Goal: Navigation & Orientation: Find specific page/section

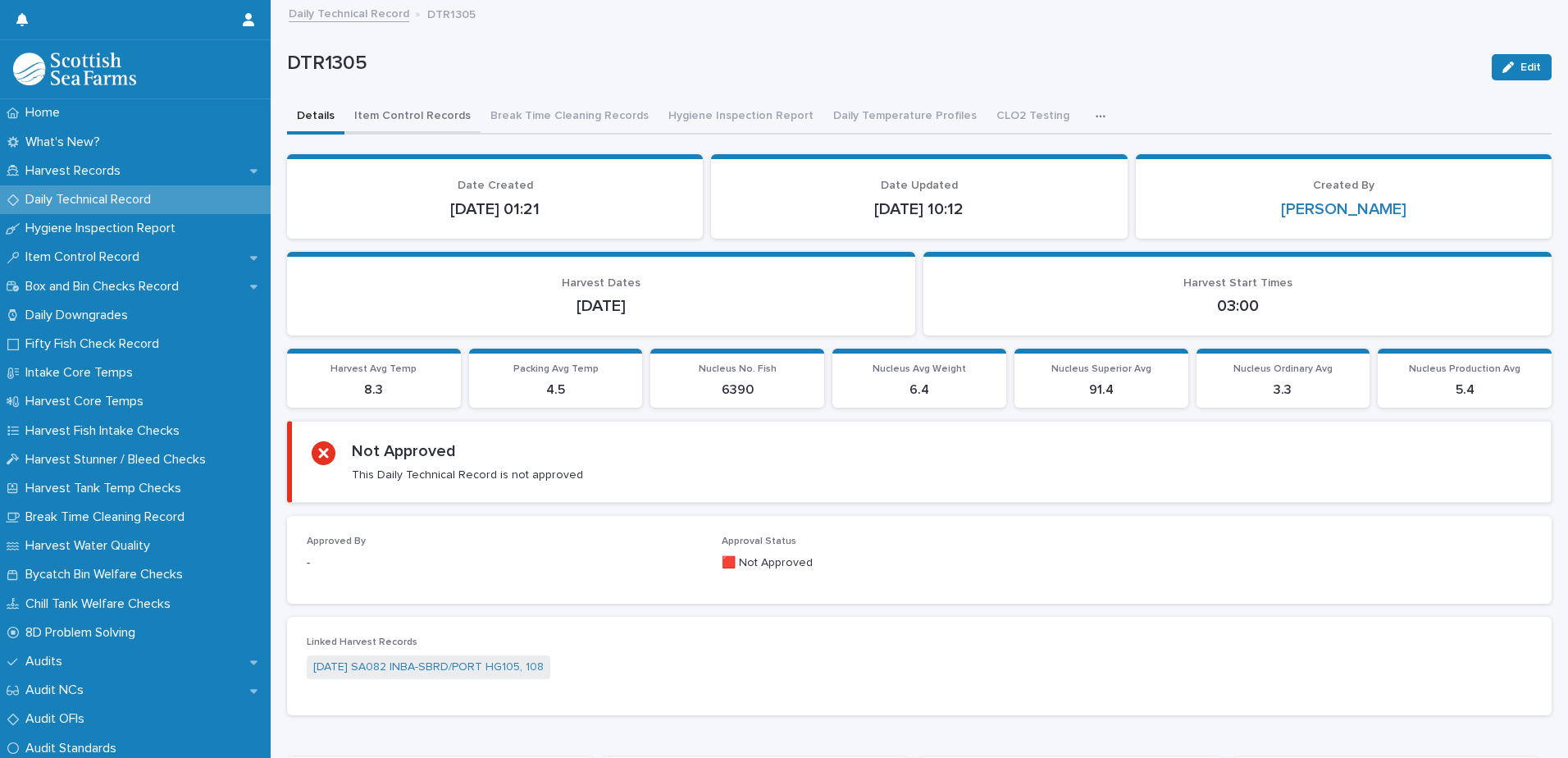
click at [429, 115] on button "Item Control Records" at bounding box center [412, 117] width 137 height 34
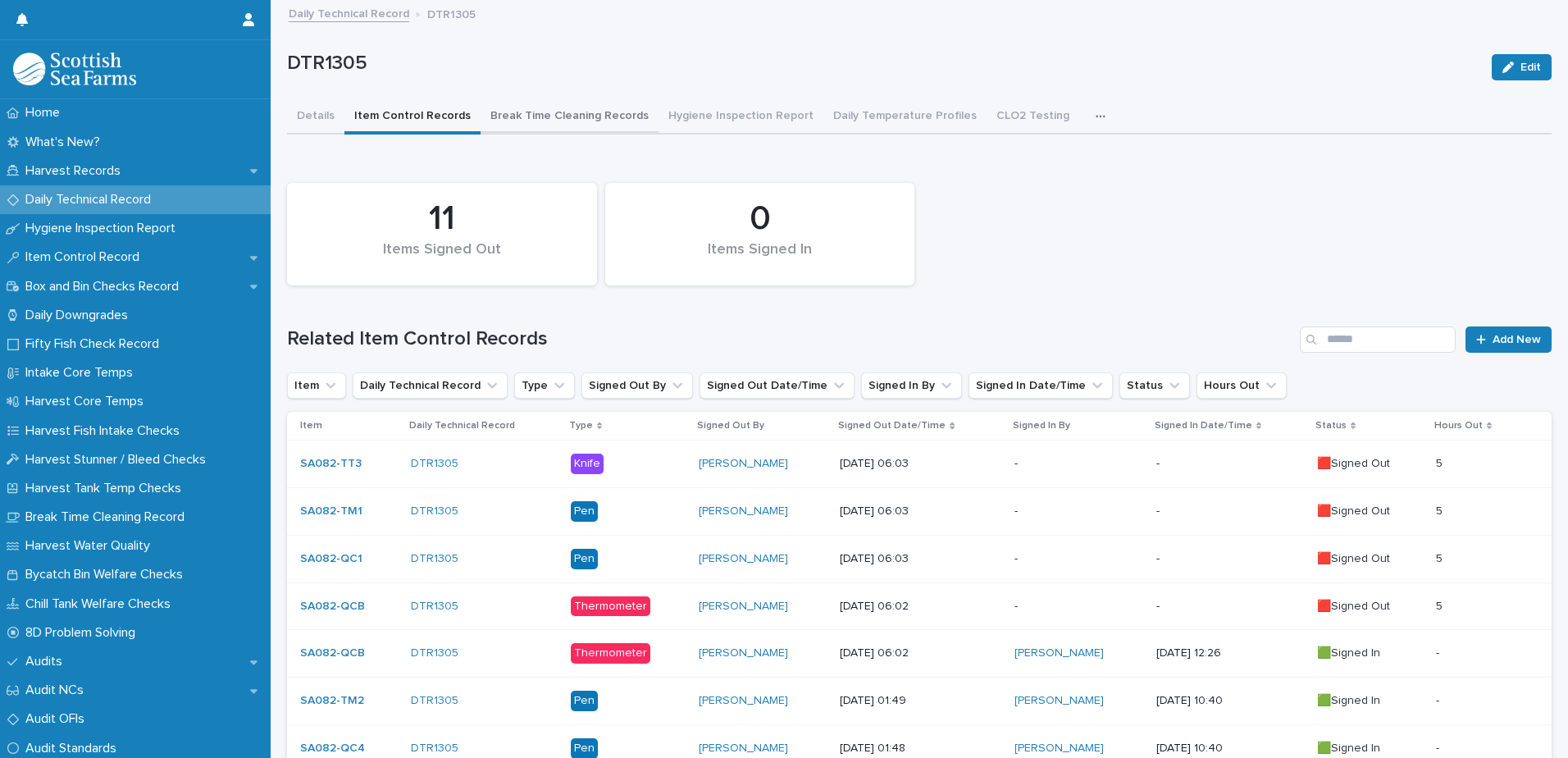
click at [565, 120] on button "Break Time Cleaning Records" at bounding box center [569, 117] width 177 height 34
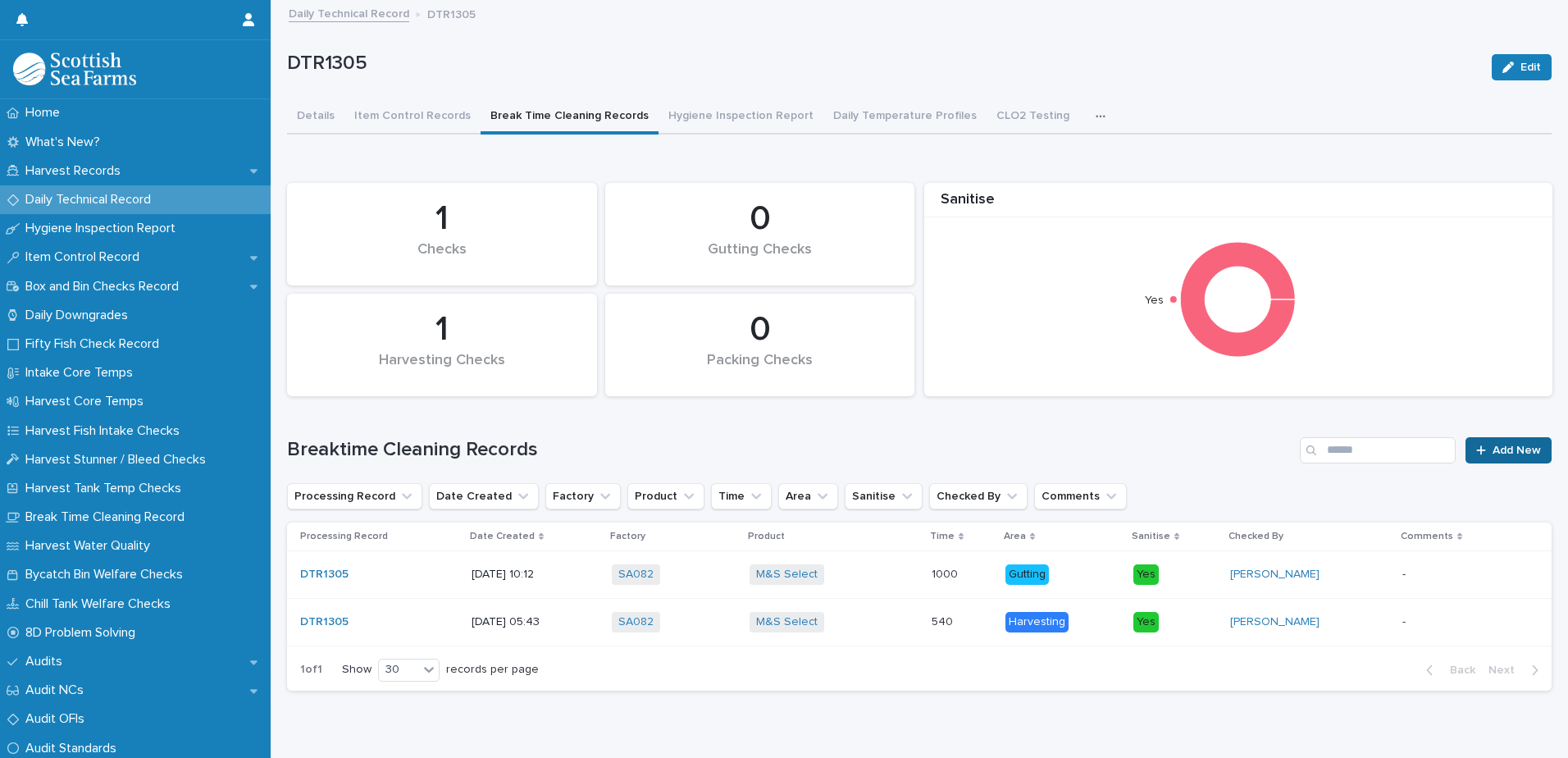
click at [1498, 449] on span "Add New" at bounding box center [1517, 451] width 49 height 12
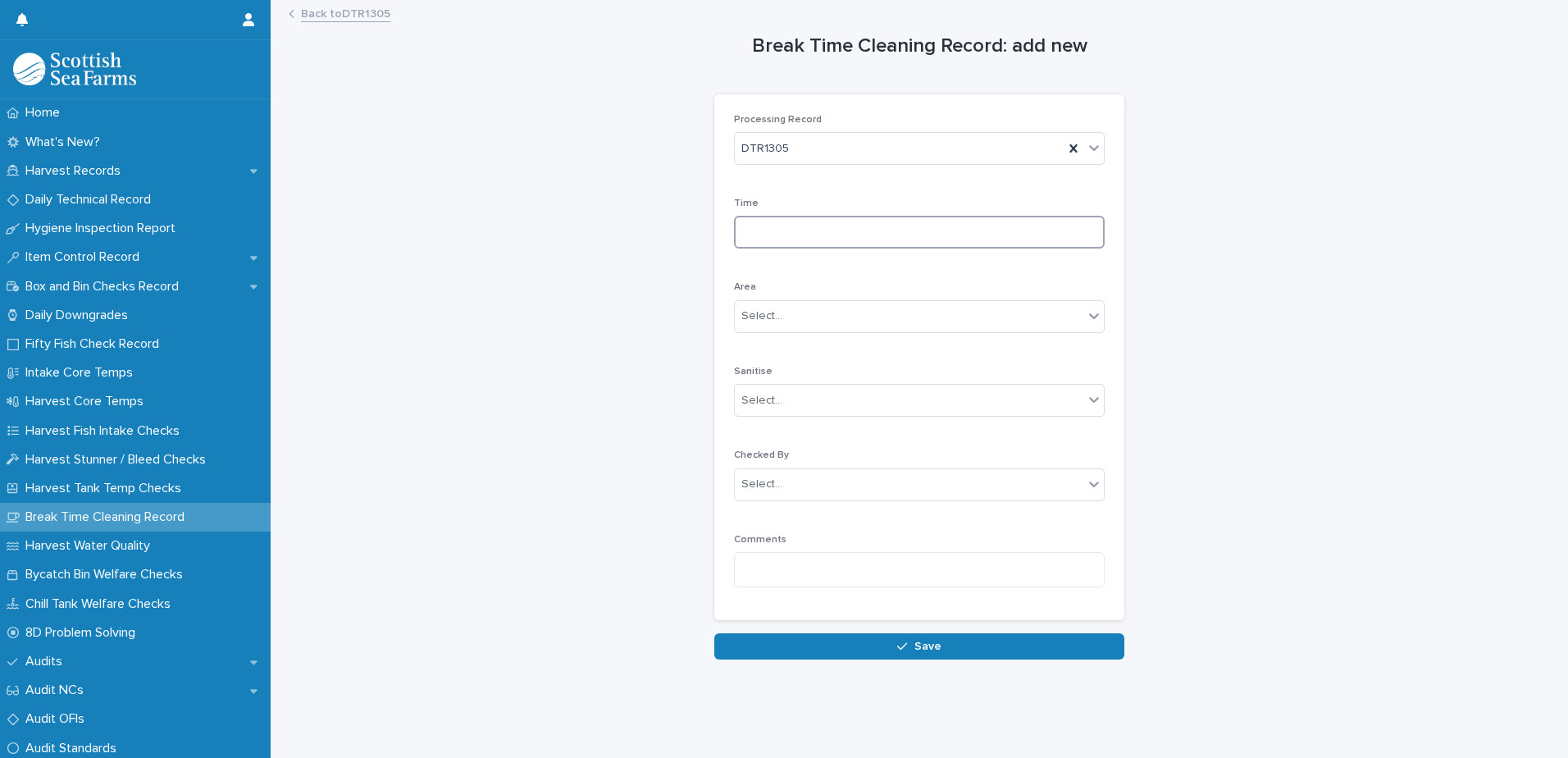
click at [761, 231] on input at bounding box center [920, 232] width 371 height 33
click at [354, 8] on link "Back to DTR1305" at bounding box center [346, 12] width 90 height 19
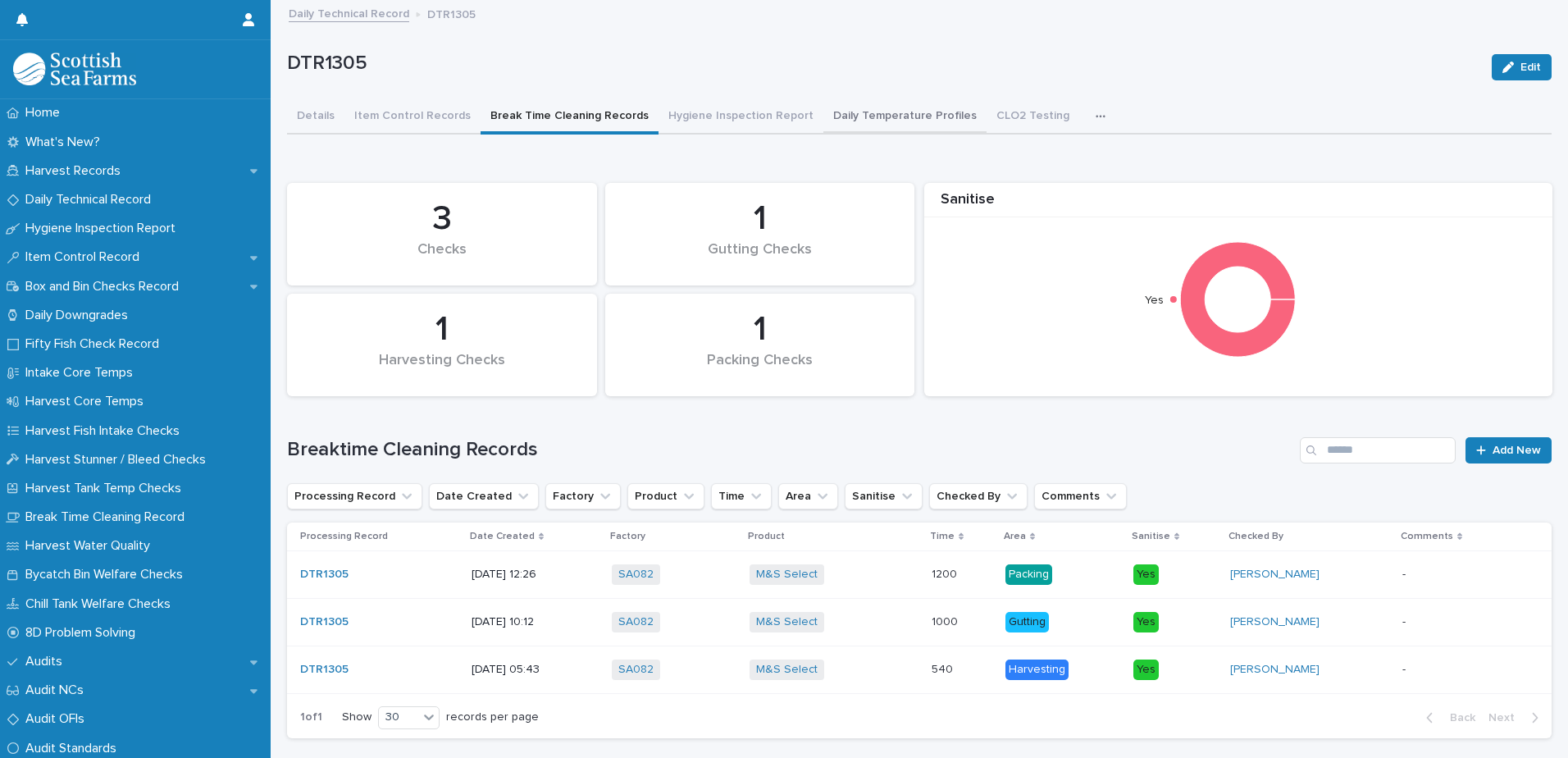
click at [903, 127] on button "Daily Temperature Profiles" at bounding box center [904, 117] width 163 height 34
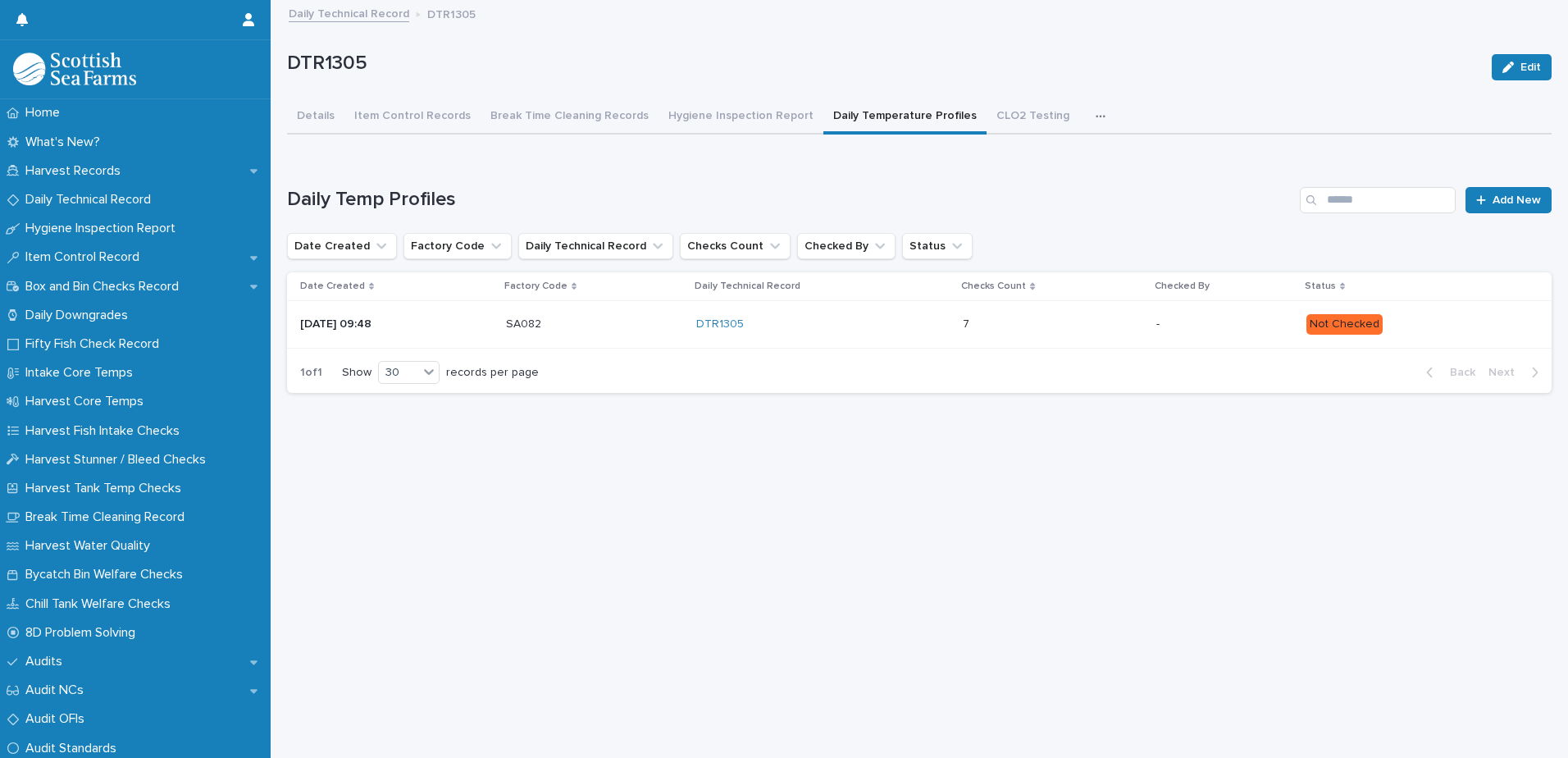
click at [1057, 340] on td "7 7" at bounding box center [1053, 325] width 193 height 48
